Goal: Information Seeking & Learning: Check status

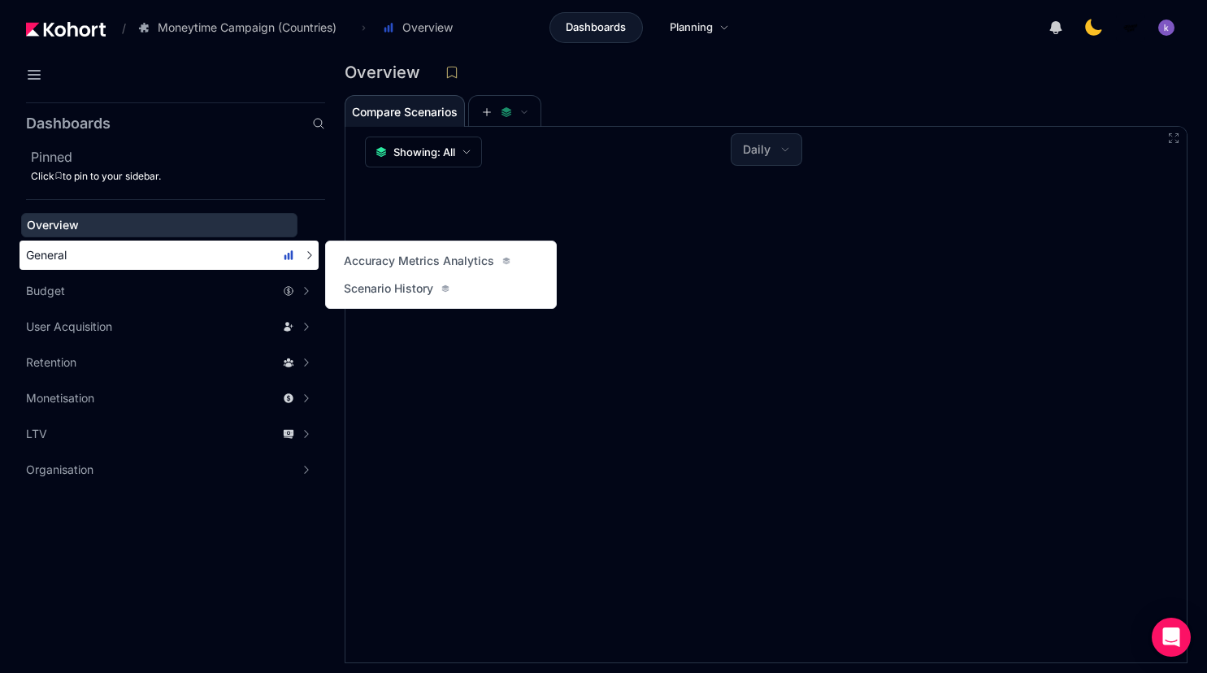
click at [132, 258] on div "General" at bounding box center [160, 255] width 268 height 16
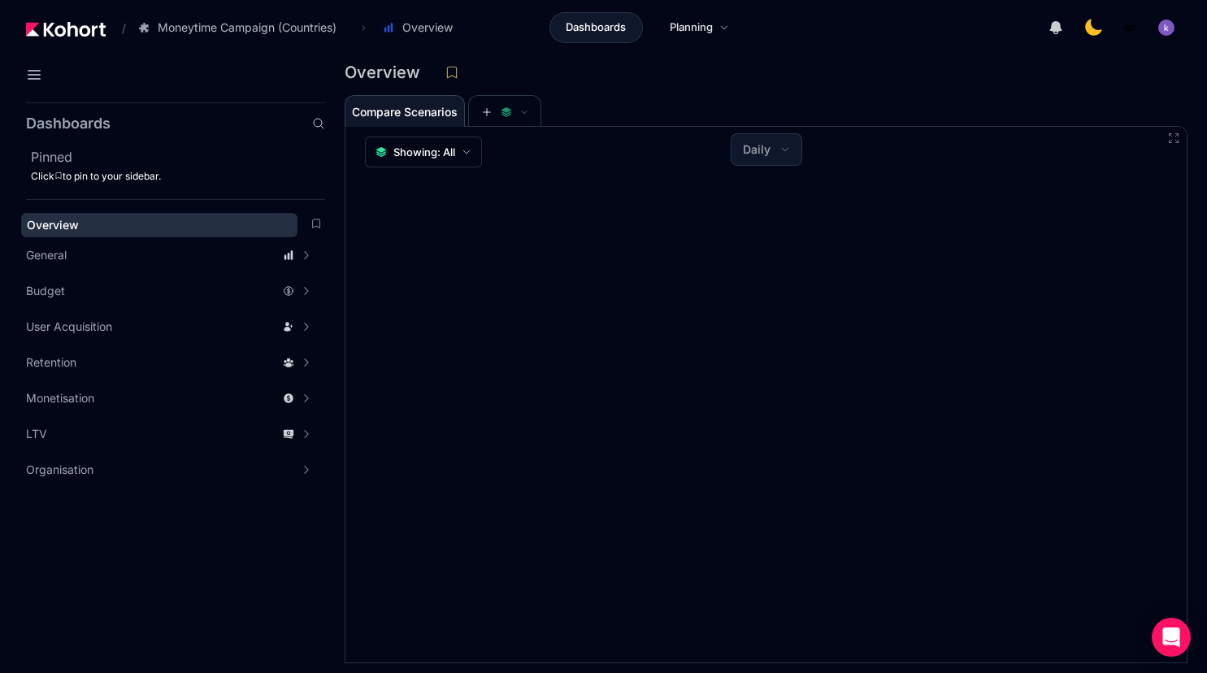
click at [82, 218] on div "Overview" at bounding box center [159, 225] width 265 height 16
click at [80, 15] on div "/ Moneytime Campaign (Countries) Go to products list Moneytime Campaign (Countr…" at bounding box center [248, 28] width 444 height 28
click at [67, 38] on div "/ Moneytime Campaign (Countries) Go to products list Moneytime Campaign (Countr…" at bounding box center [248, 28] width 444 height 28
click at [76, 32] on img at bounding box center [66, 29] width 80 height 15
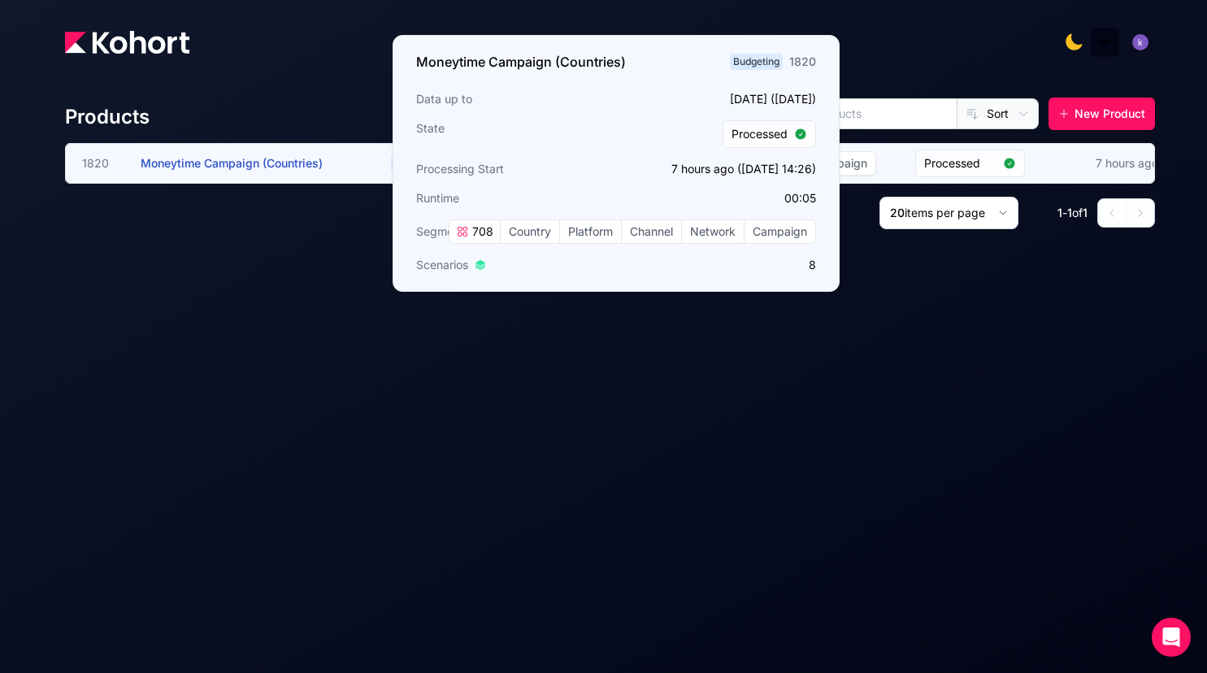
click at [241, 163] on span "Moneytime Campaign (Countries)" at bounding box center [232, 163] width 182 height 14
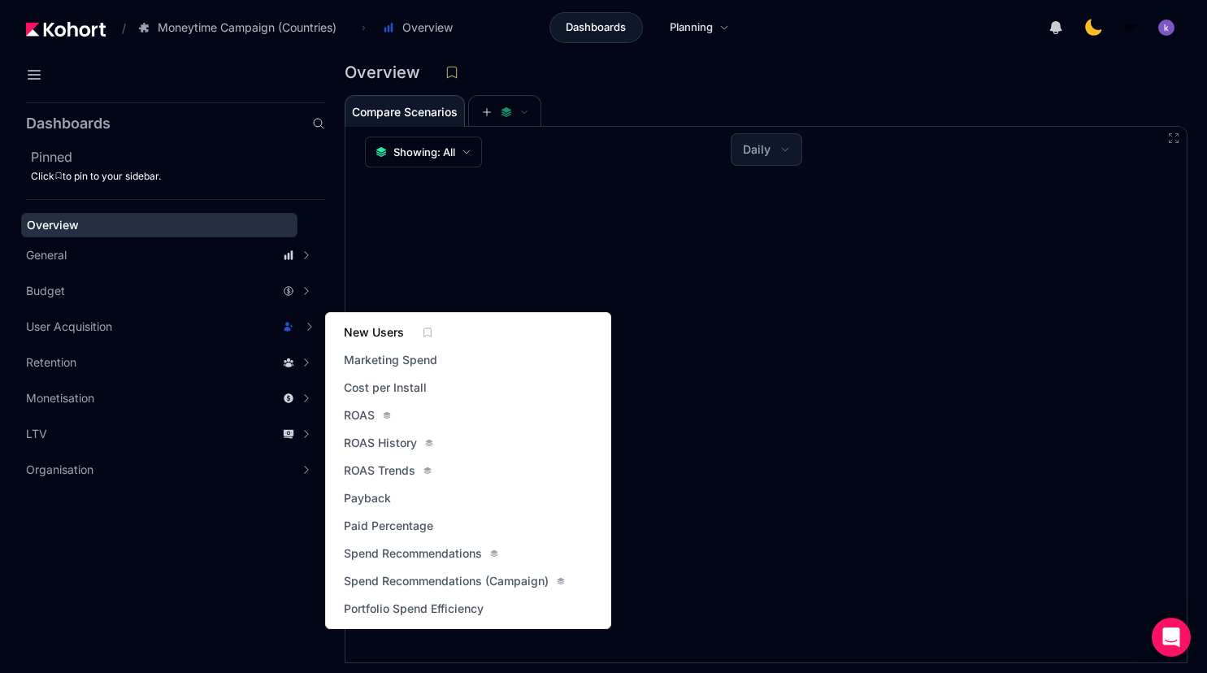
click at [376, 338] on span "New Users" at bounding box center [374, 332] width 60 height 16
click at [392, 353] on span "Marketing Spend" at bounding box center [390, 360] width 93 height 16
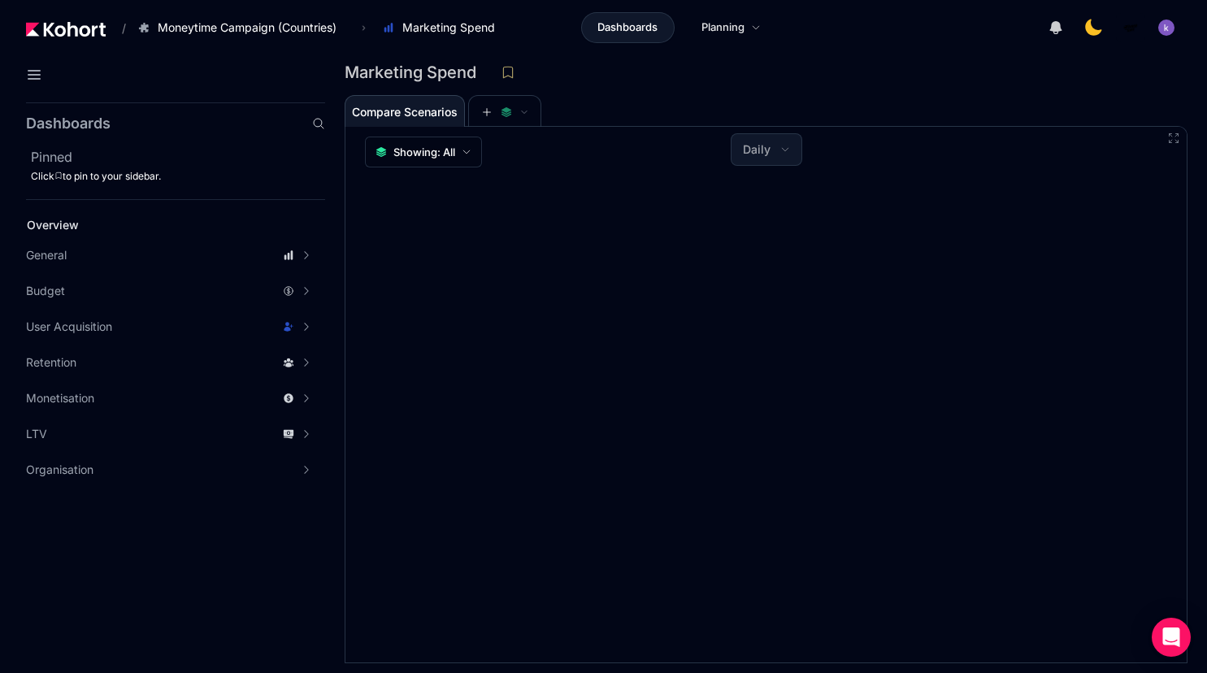
click at [88, 24] on img at bounding box center [66, 29] width 80 height 15
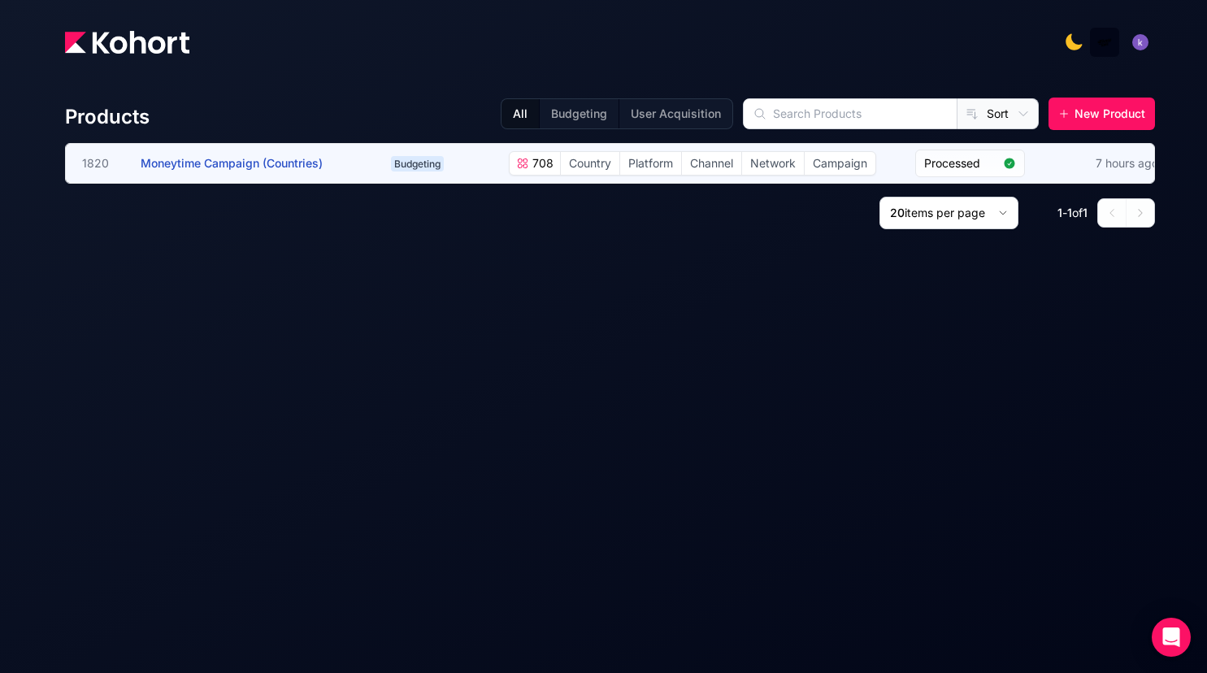
click at [249, 161] on span "Moneytime Campaign (Countries)" at bounding box center [232, 163] width 182 height 14
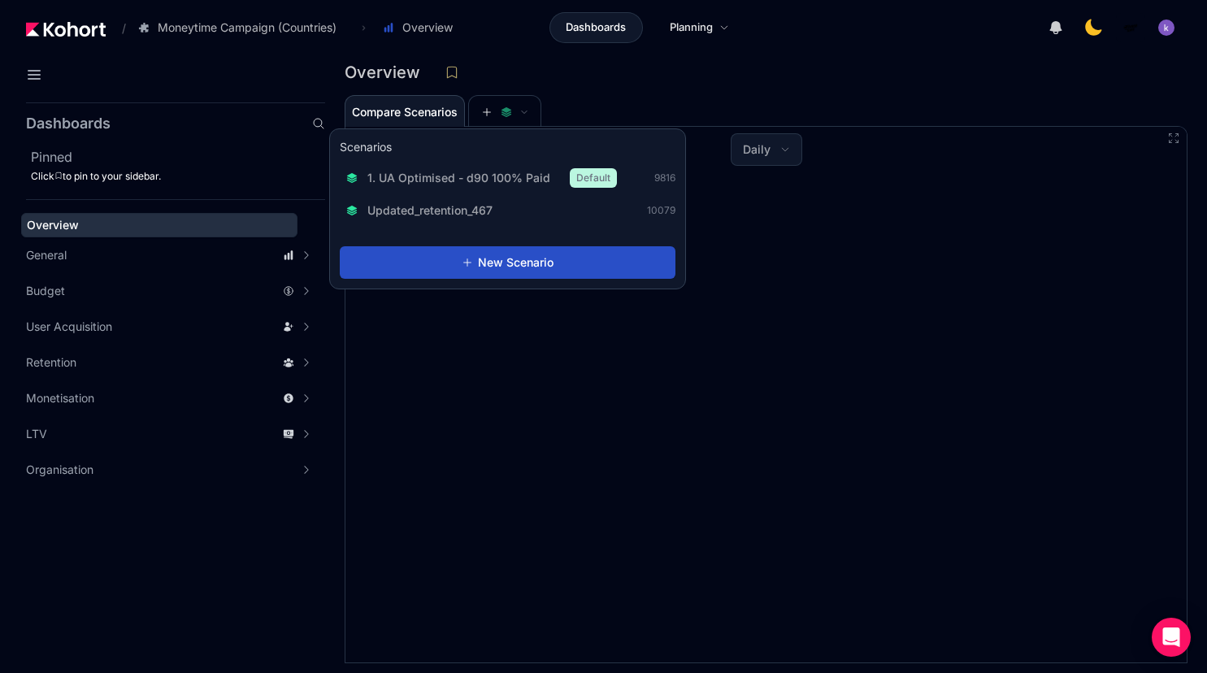
click at [432, 190] on button "1. UA Optimised - d90 100% Paid Default" at bounding box center [482, 177] width 284 height 29
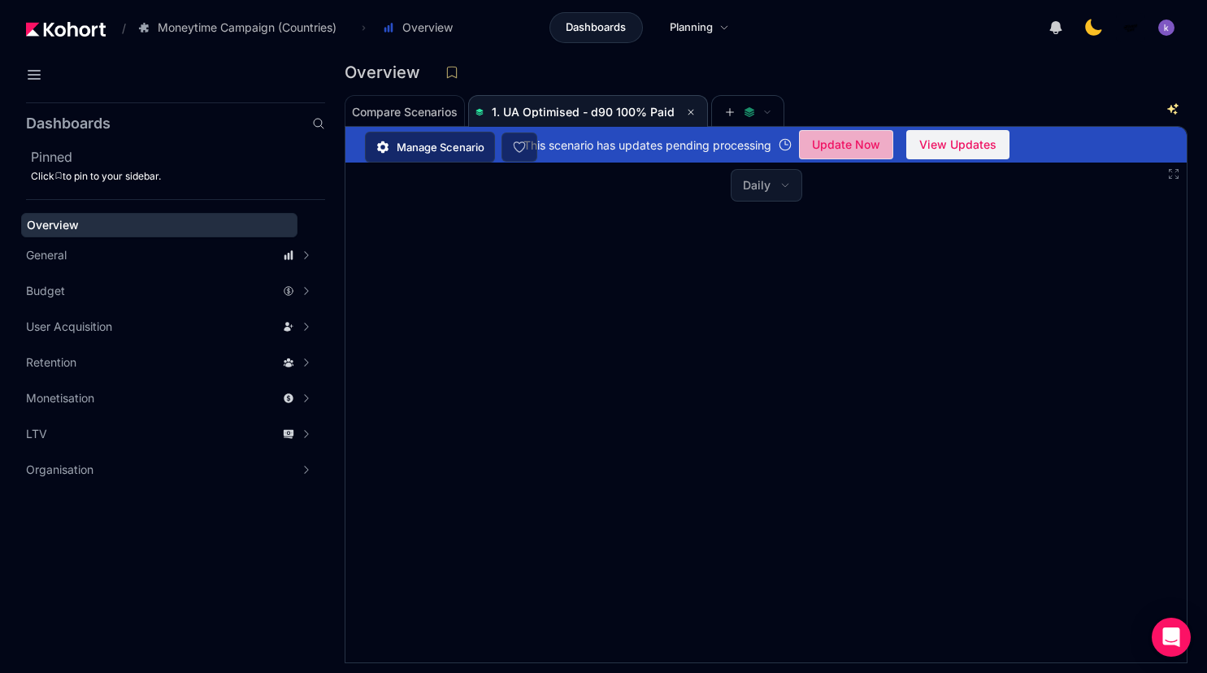
click at [866, 145] on span "Update Now" at bounding box center [846, 144] width 68 height 24
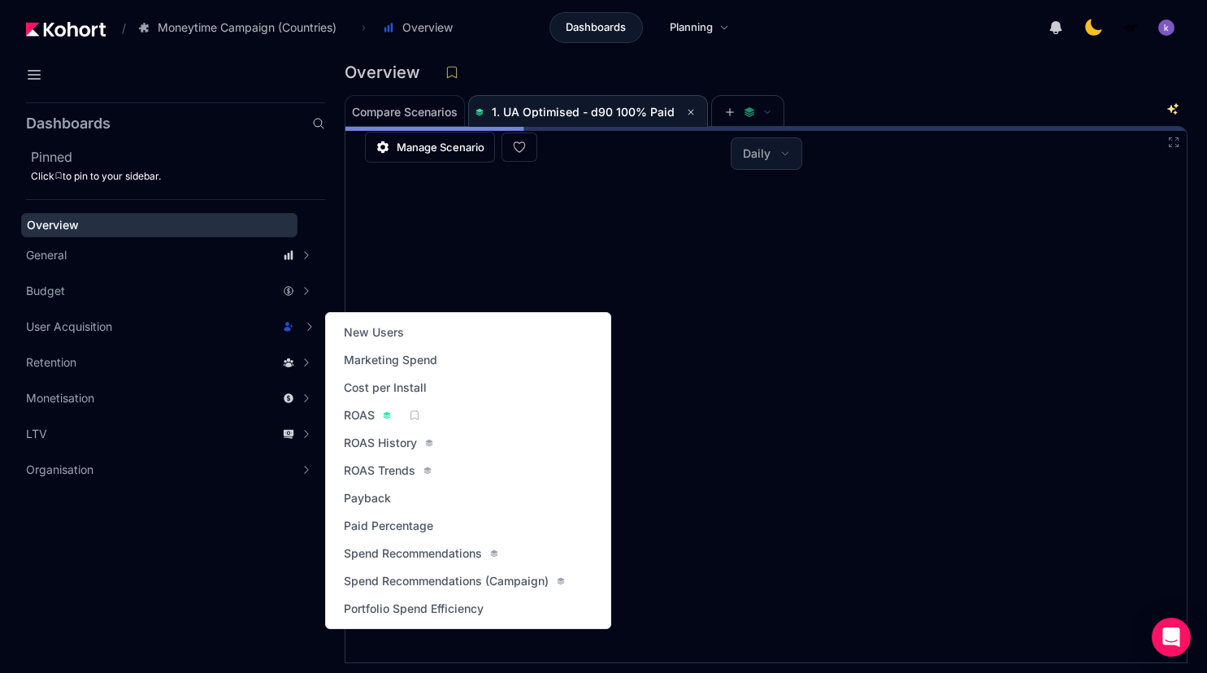
click at [423, 416] on button at bounding box center [415, 415] width 18 height 11
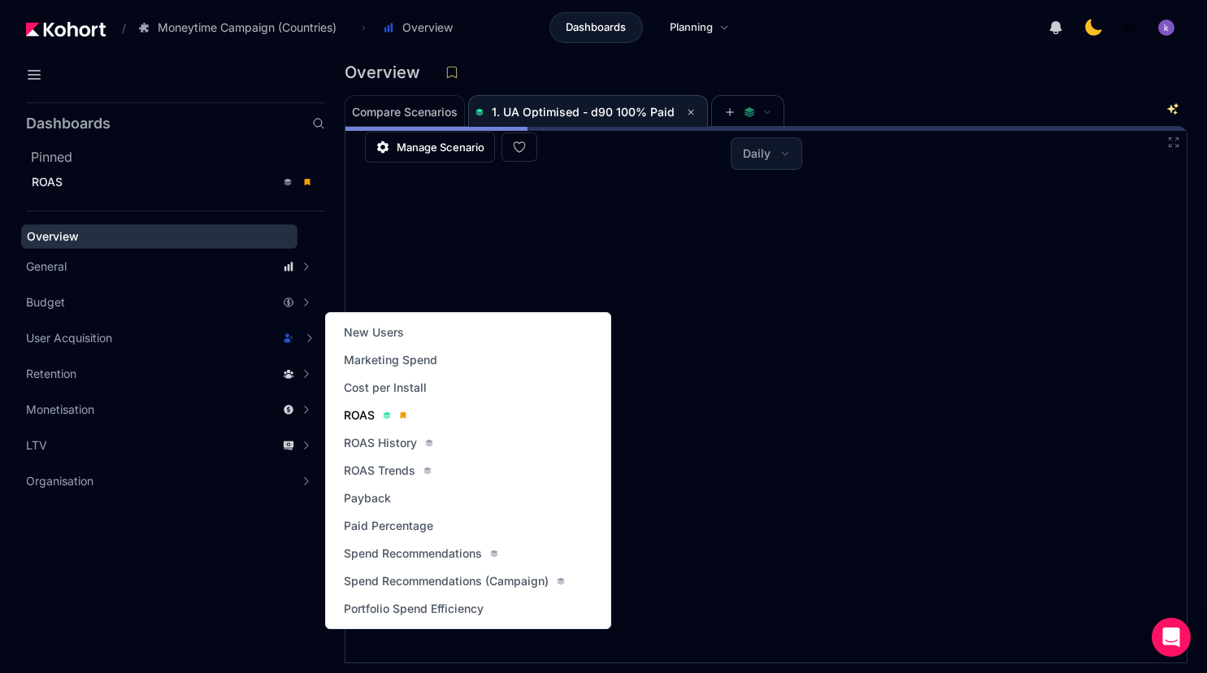
click at [403, 415] on icon at bounding box center [404, 415] width 6 height 7
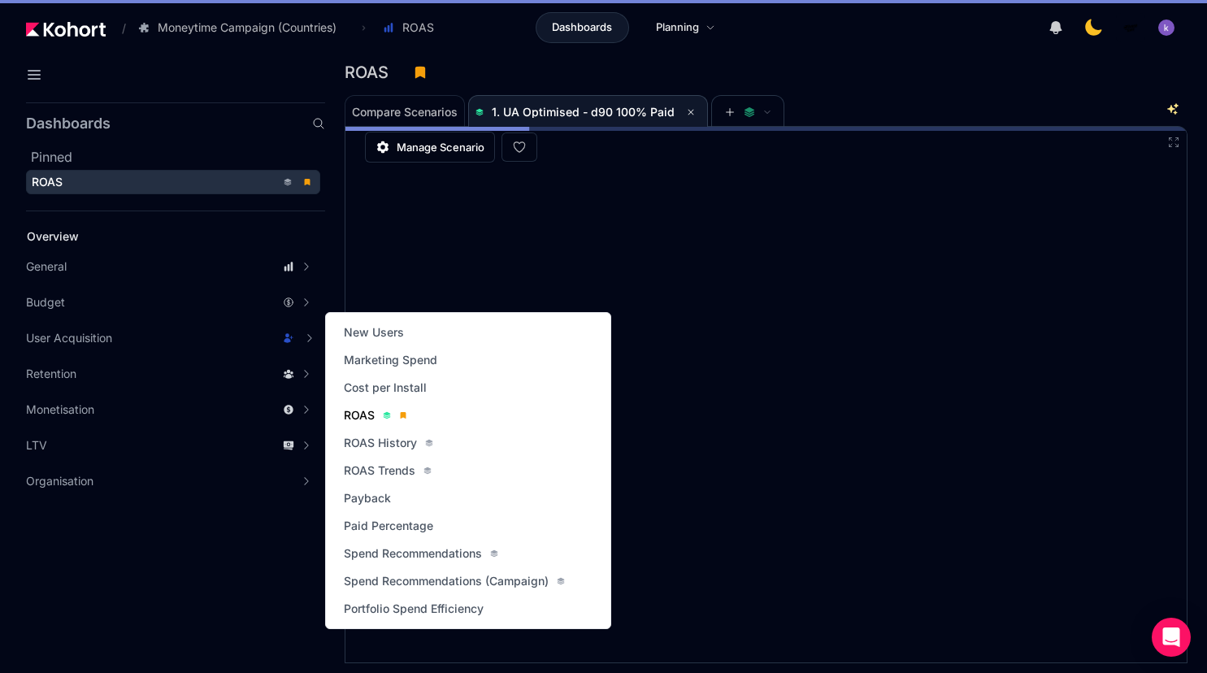
click at [362, 419] on span "ROAS" at bounding box center [359, 415] width 31 height 16
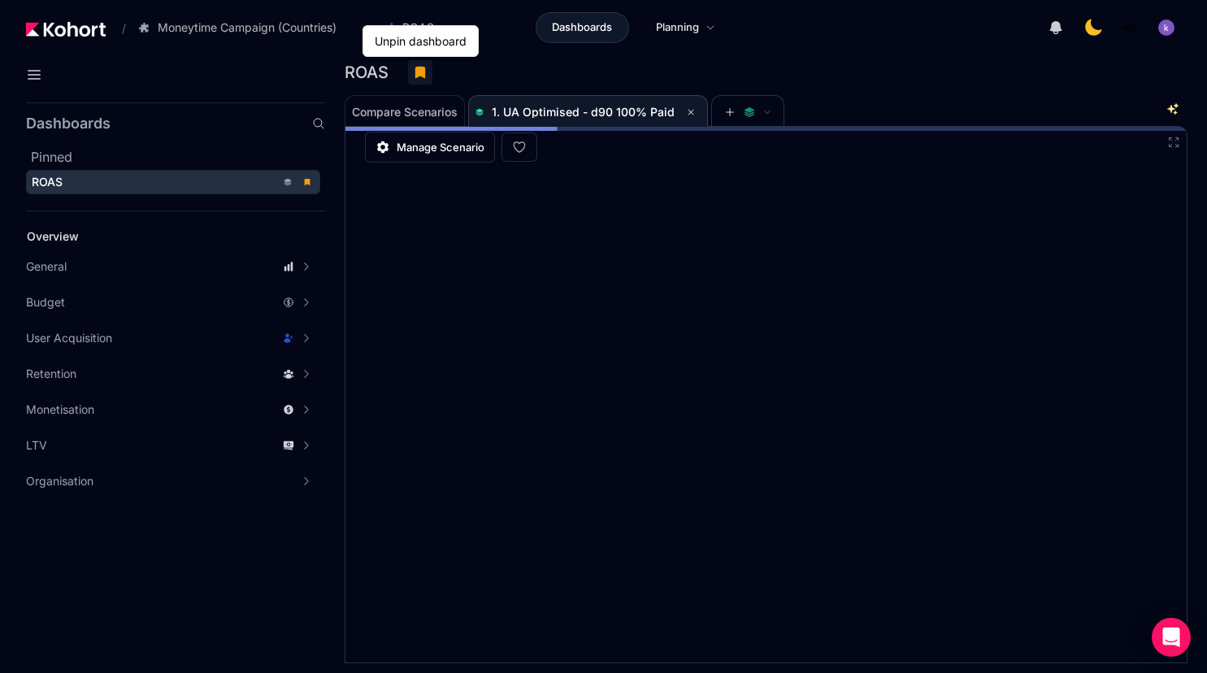
click at [423, 71] on icon at bounding box center [420, 73] width 10 height 12
